Goal: Task Accomplishment & Management: Manage account settings

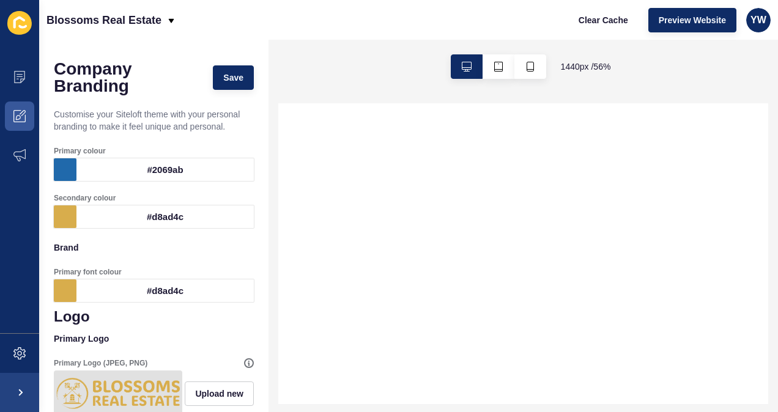
select select
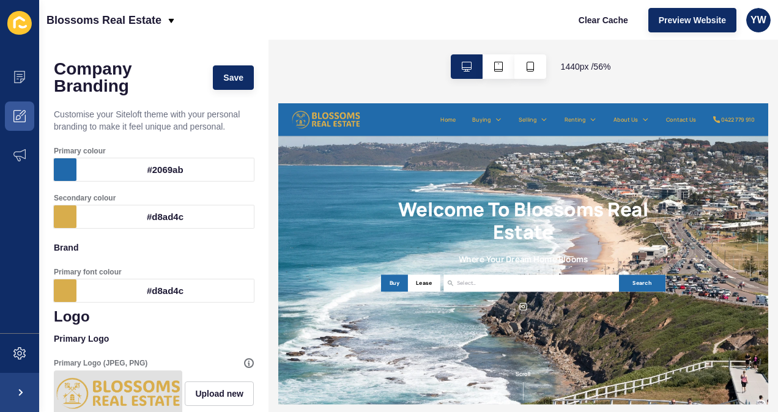
click at [778, 328] on div "Welcome To Blossoms Real Estate Where Your Dream Home Blooms Buy Lease [GEOGRAP…" at bounding box center [718, 374] width 881 height 542
click at [473, 135] on div at bounding box center [424, 133] width 243 height 34
click at [655, 72] on div "1440 px / 56 %" at bounding box center [524, 67] width 510 height 54
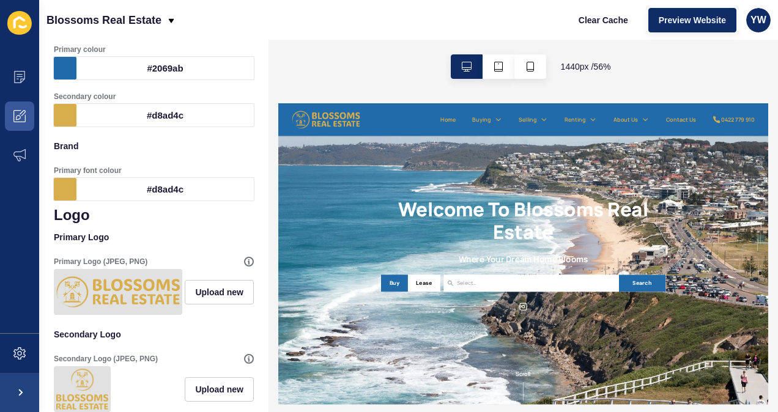
scroll to position [113, 0]
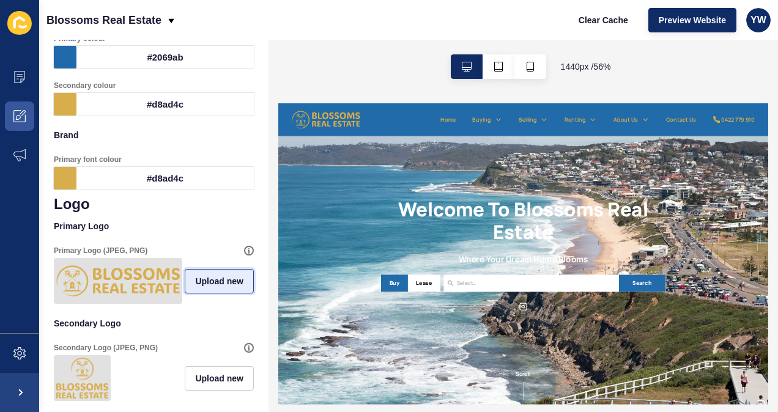
click at [206, 287] on span "Upload new" at bounding box center [219, 281] width 48 height 12
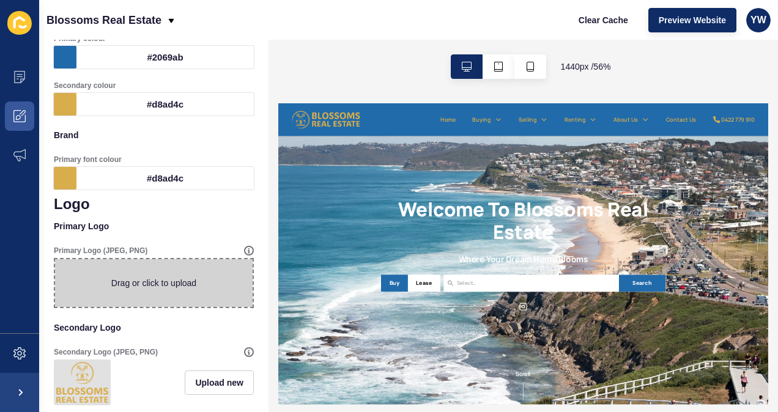
click at [202, 288] on span at bounding box center [154, 283] width 198 height 48
click at [55, 259] on input "Drag or click to upload" at bounding box center [55, 259] width 0 height 0
click at [377, 69] on div "1440 px / 56 %" at bounding box center [524, 67] width 510 height 54
